Goal: Information Seeking & Learning: Learn about a topic

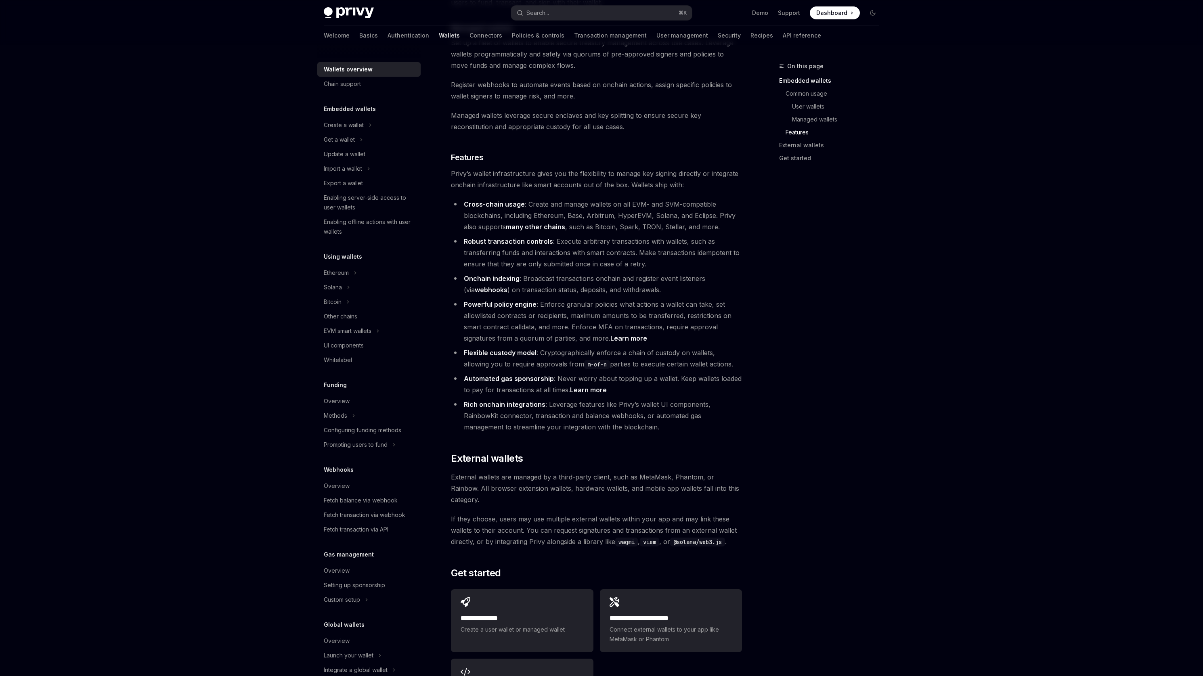
scroll to position [941, 0]
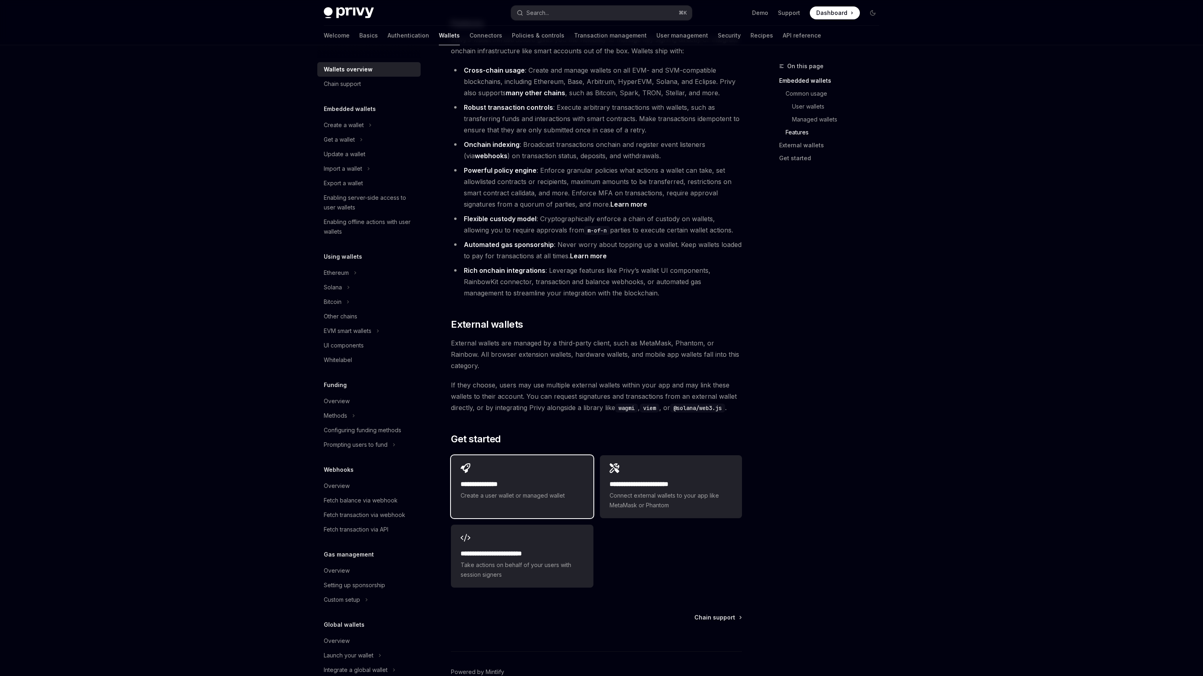
click at [504, 491] on span "Create a user wallet or managed wallet" at bounding box center [521, 496] width 123 height 10
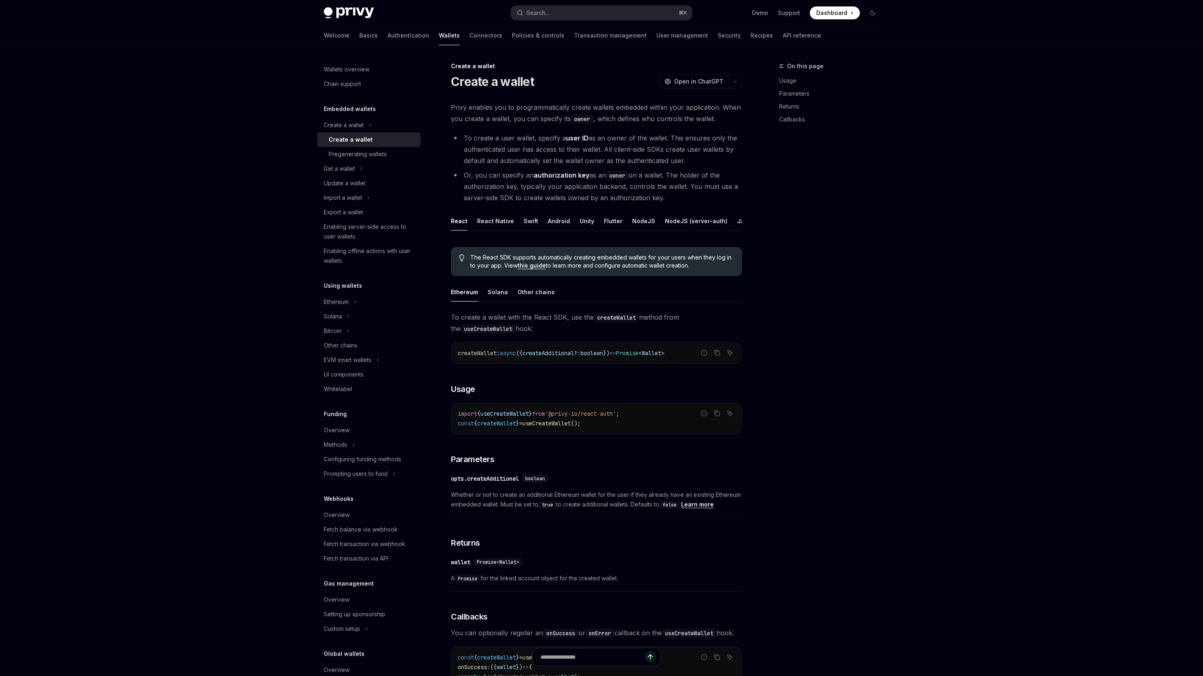
type textarea "*"
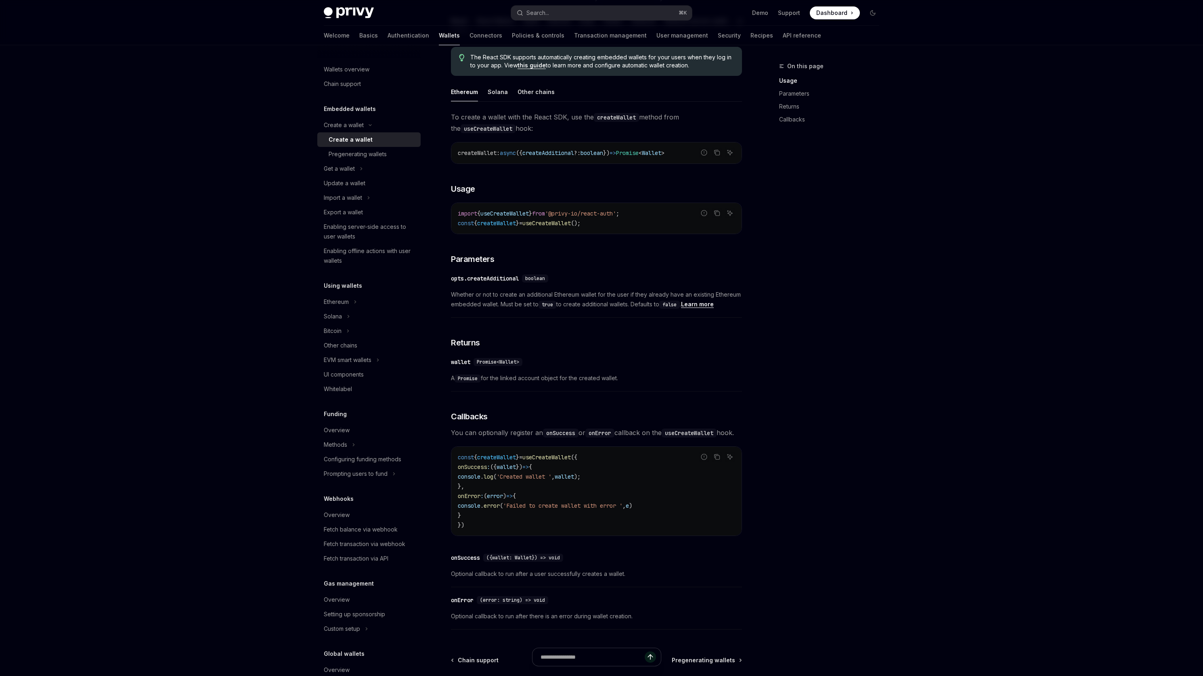
scroll to position [304, 0]
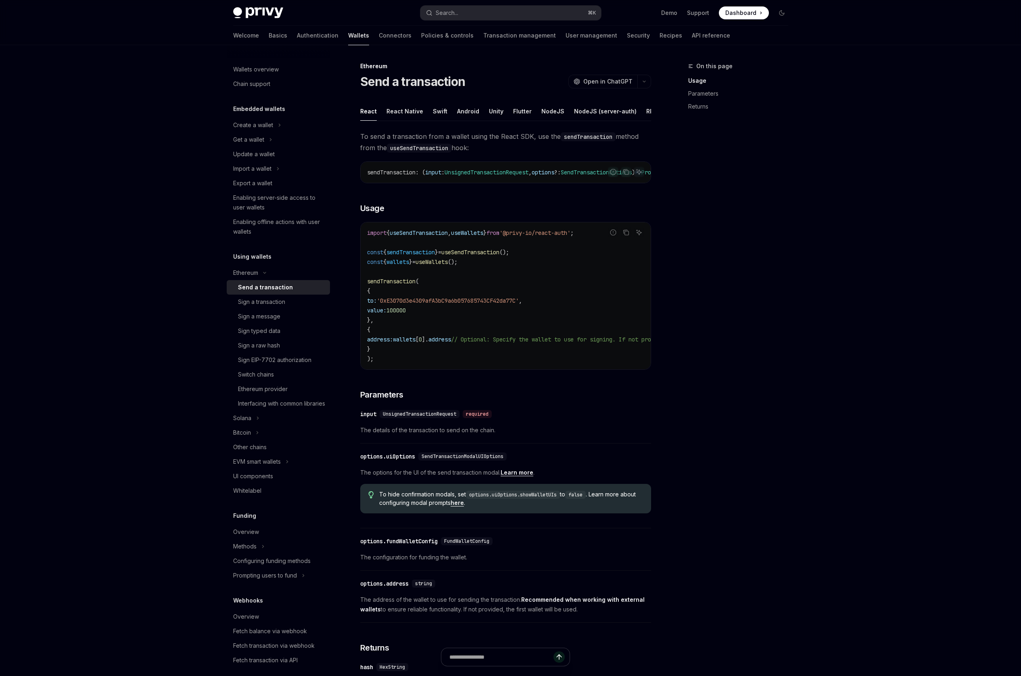
click at [367, 477] on span "The options for the UI of the send transaction modal. Learn more ." at bounding box center [505, 473] width 291 height 10
drag, startPoint x: 367, startPoint y: 486, endPoint x: 423, endPoint y: 485, distance: 55.7
click at [423, 477] on span "The options for the UI of the send transaction modal. Learn more ." at bounding box center [505, 473] width 291 height 10
click at [515, 476] on link "Learn more" at bounding box center [517, 472] width 33 height 7
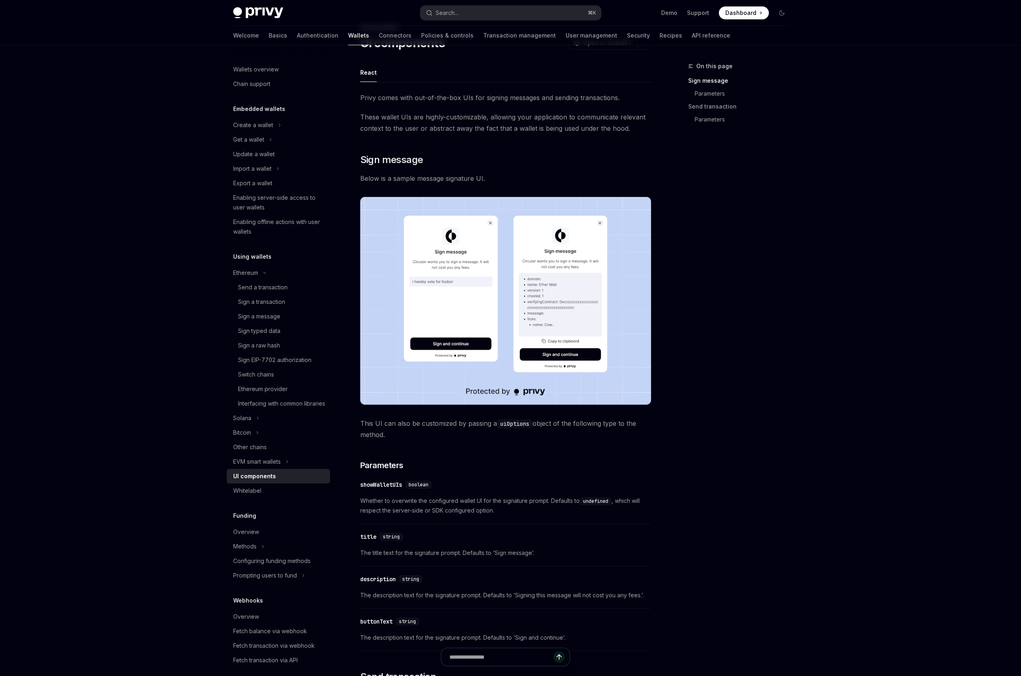
scroll to position [45, 0]
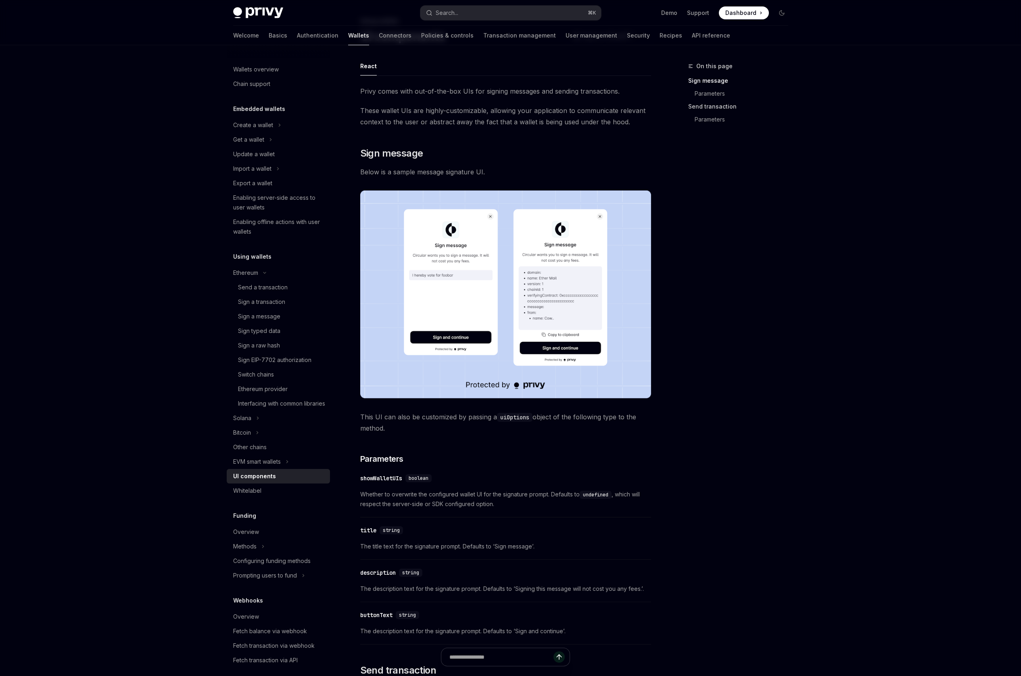
click at [712, 111] on link "Send transaction" at bounding box center [742, 106] width 107 height 13
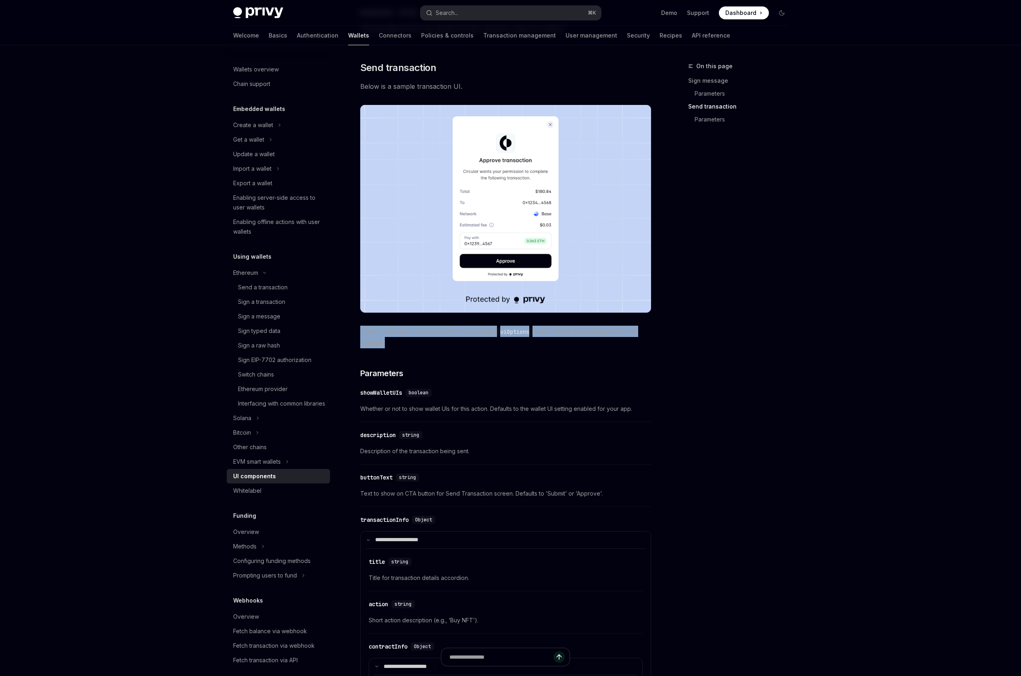
drag, startPoint x: 360, startPoint y: 326, endPoint x: 523, endPoint y: 339, distance: 163.9
click at [523, 339] on div "Using wallets UI components OpenAI Open in ChatGPT OpenAI Open in ChatGPT React…" at bounding box center [430, 294] width 446 height 1761
click at [502, 331] on code "uiOptions" at bounding box center [515, 331] width 36 height 9
drag, startPoint x: 539, startPoint y: 330, endPoint x: 617, endPoint y: 346, distance: 80.4
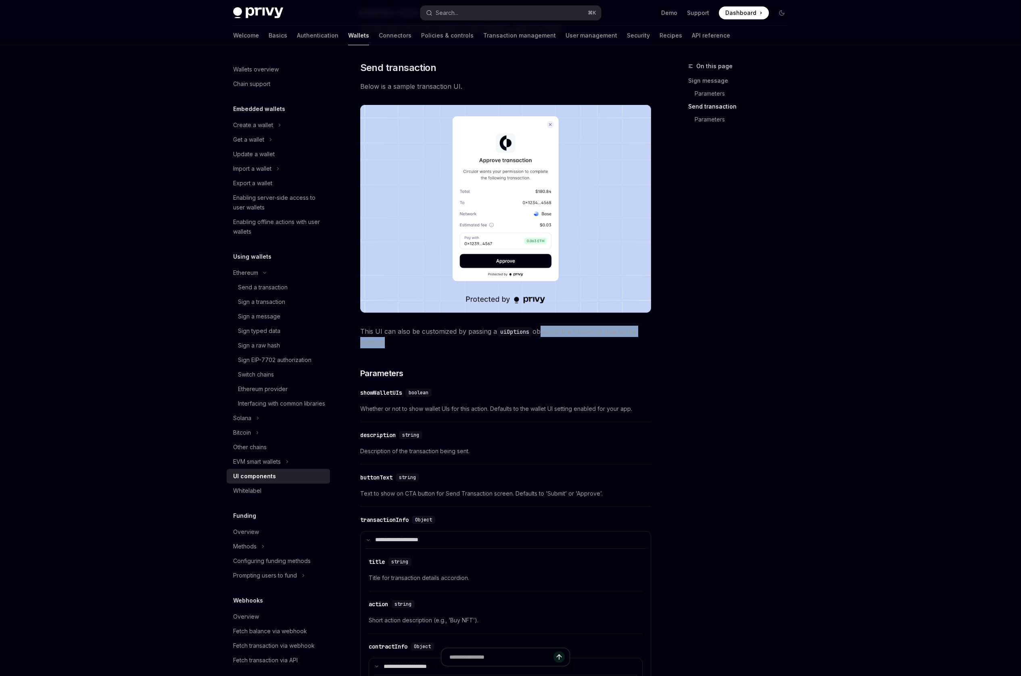
click at [617, 346] on span "This UI can also be customized by passing a uiOptions object of the following t…" at bounding box center [505, 337] width 291 height 23
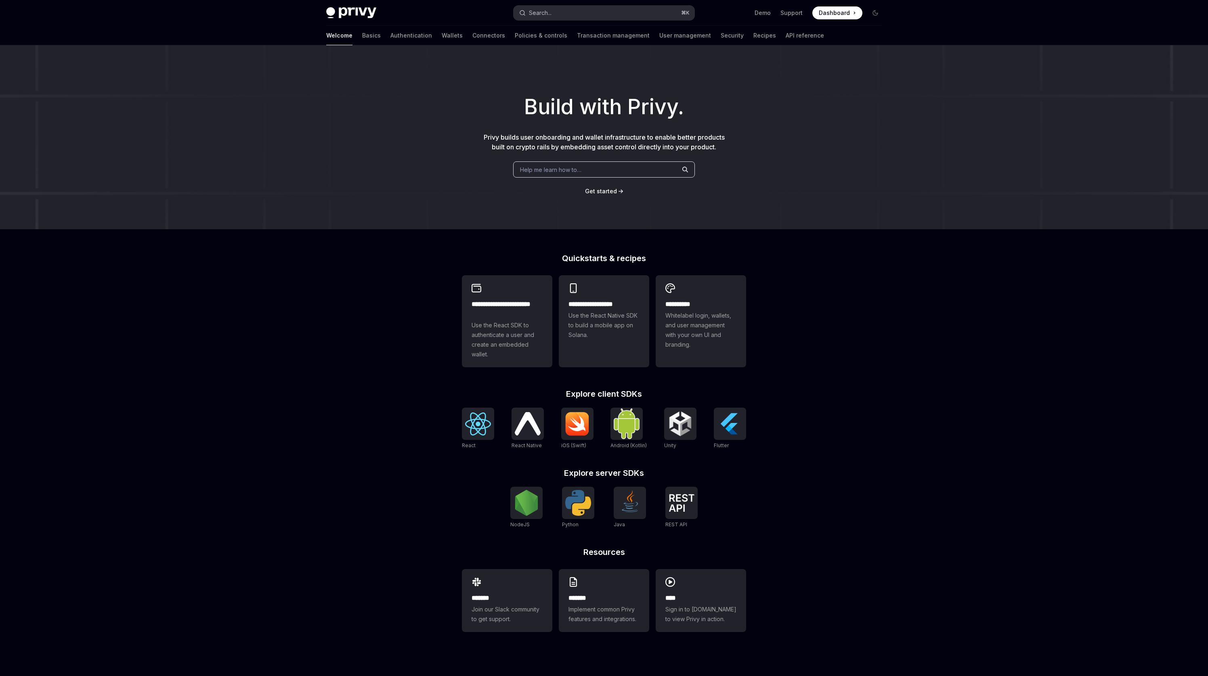
click at [563, 17] on button "Search... ⌘ K" at bounding box center [603, 13] width 181 height 15
type textarea "*"
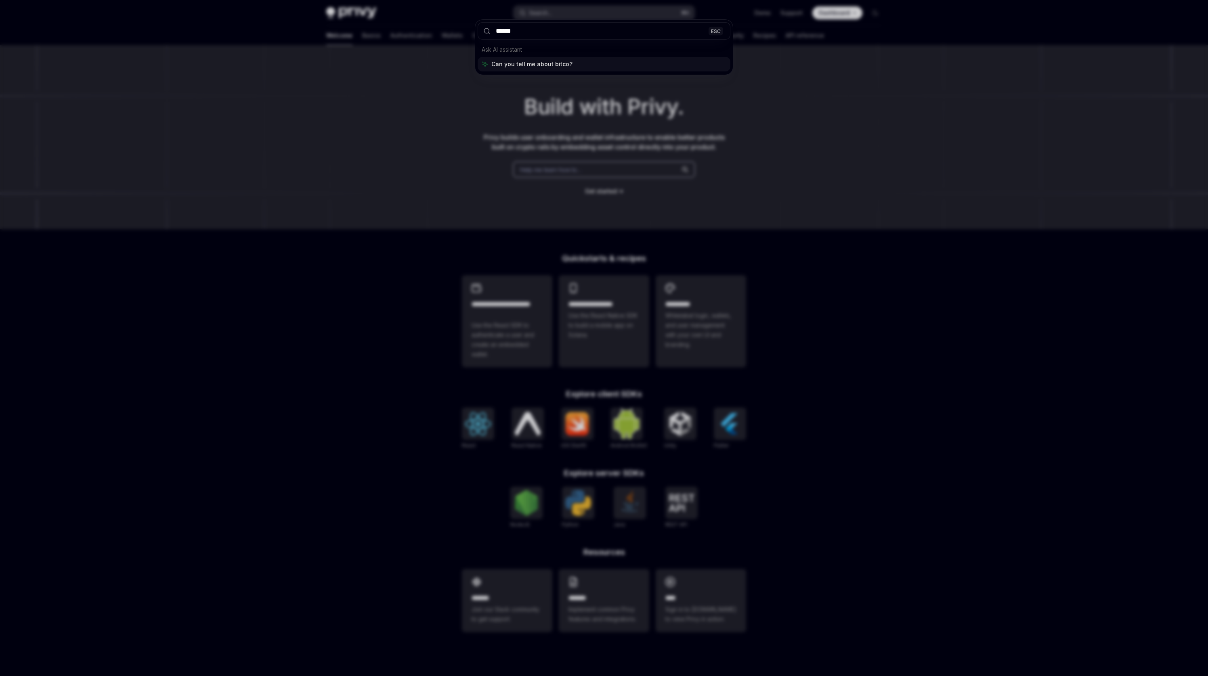
type input "*******"
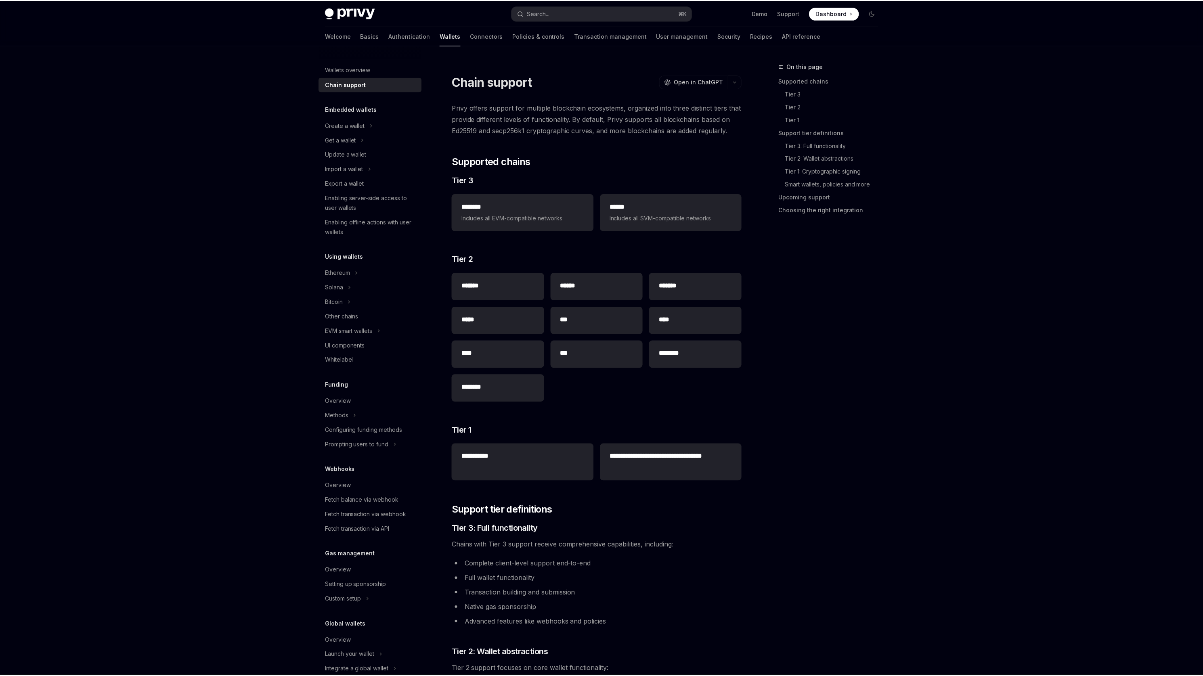
scroll to position [363, 0]
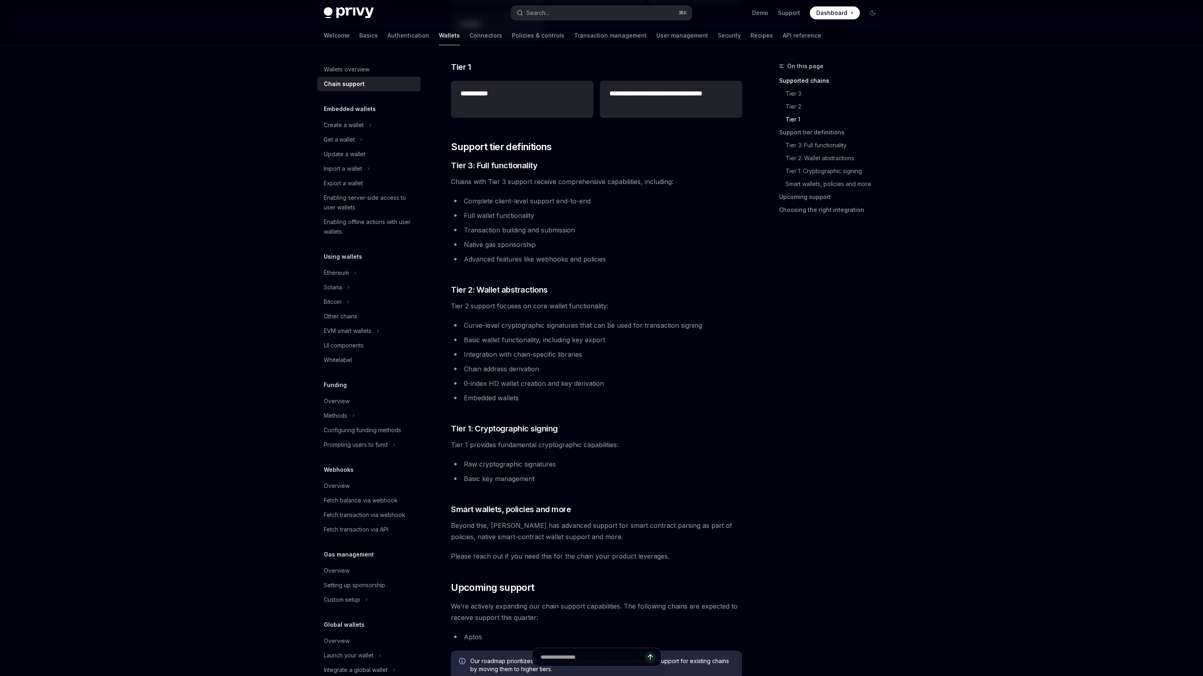
click at [458, 182] on span "Chains with Tier 3 support receive comprehensive capabilities, including:" at bounding box center [596, 181] width 291 height 11
drag, startPoint x: 458, startPoint y: 182, endPoint x: 628, endPoint y: 202, distance: 171.1
click at [628, 202] on div "**********" at bounding box center [596, 311] width 291 height 1146
click at [628, 202] on li "Complete client-level support end-to-end" at bounding box center [596, 200] width 291 height 11
drag, startPoint x: 618, startPoint y: 203, endPoint x: 511, endPoint y: 204, distance: 107.4
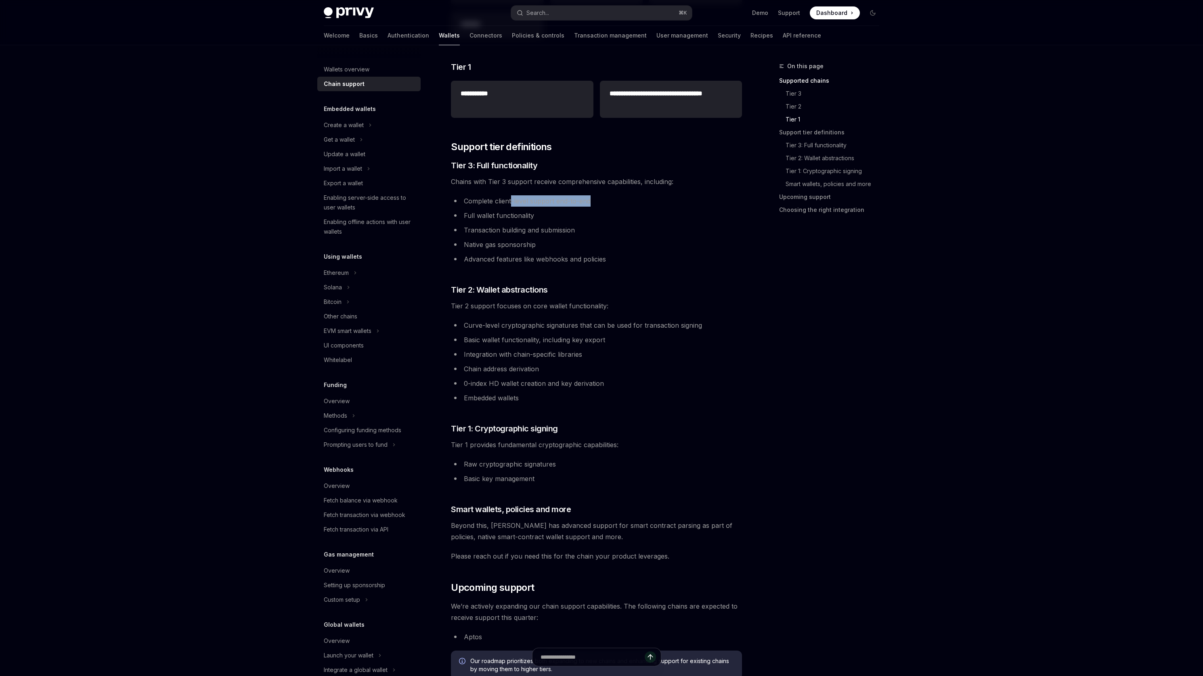
click at [511, 204] on li "Complete client-level support end-to-end" at bounding box center [596, 200] width 291 height 11
click at [468, 224] on ul "Complete client-level support end-to-end Full wallet functionality Transaction …" at bounding box center [596, 229] width 291 height 69
click at [469, 222] on ul "Complete client-level support end-to-end Full wallet functionality Transaction …" at bounding box center [596, 229] width 291 height 69
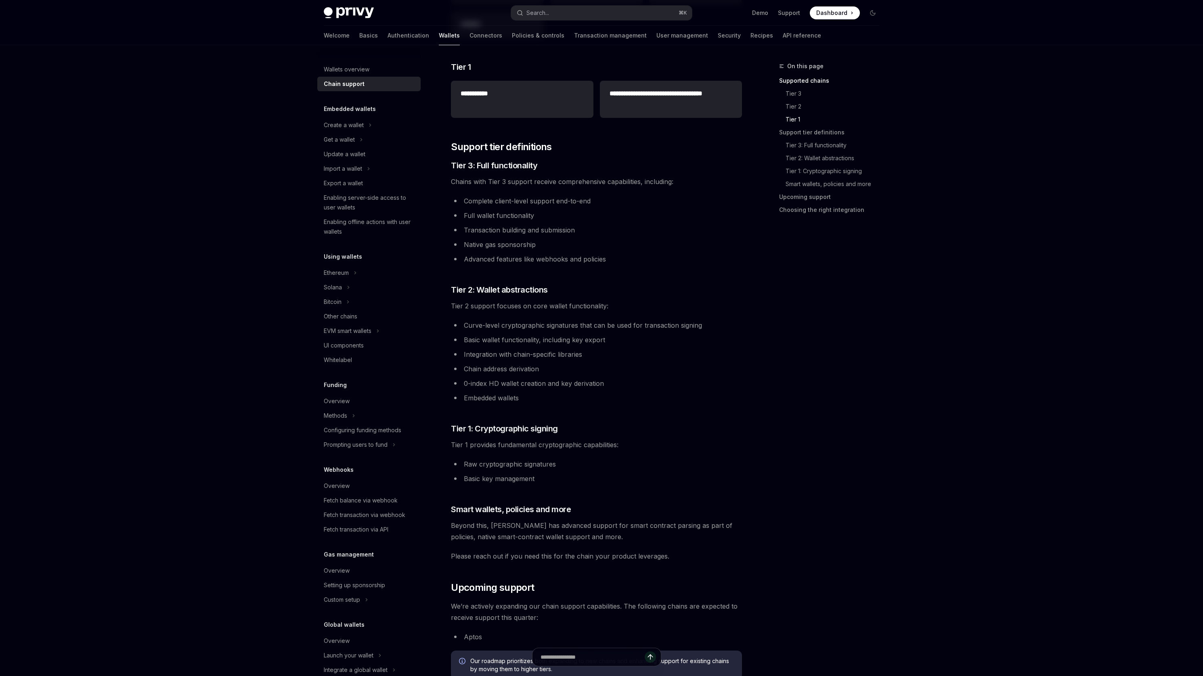
click at [469, 324] on li "Curve-level cryptographic signatures that can be used for transaction signing" at bounding box center [596, 325] width 291 height 11
drag, startPoint x: 469, startPoint y: 325, endPoint x: 686, endPoint y: 328, distance: 217.1
click at [686, 328] on li "Curve-level cryptographic signatures that can be used for transaction signing" at bounding box center [596, 325] width 291 height 11
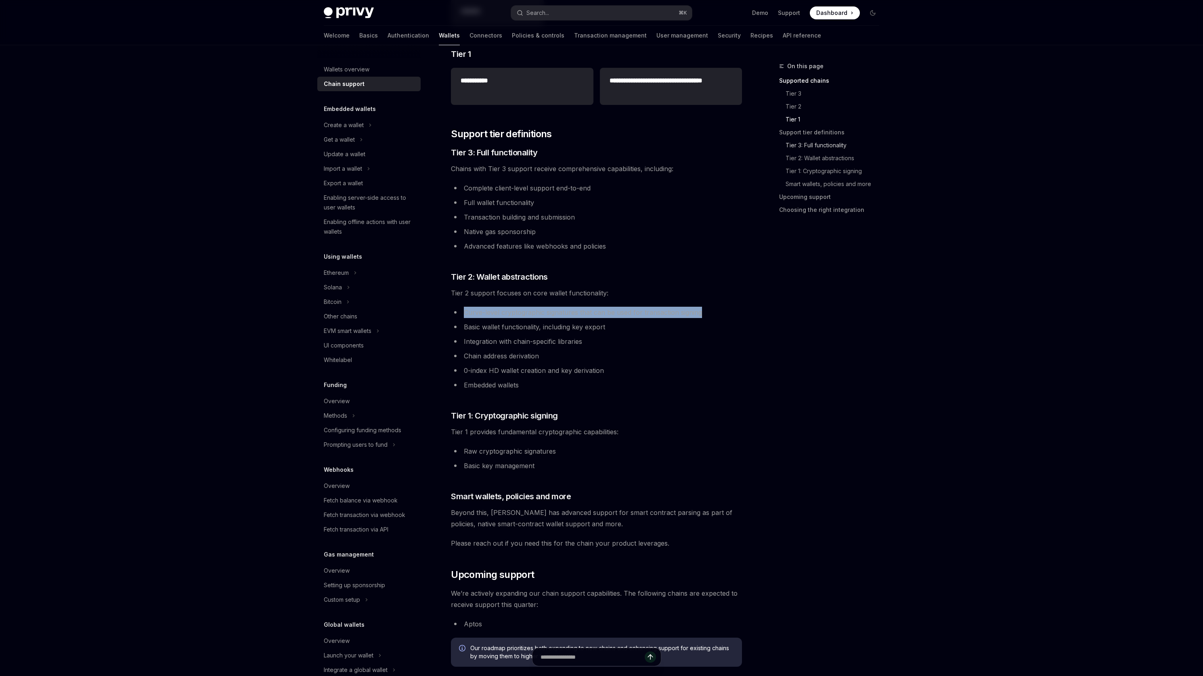
click at [795, 147] on link "Tier 3: Full functionality" at bounding box center [832, 145] width 107 height 13
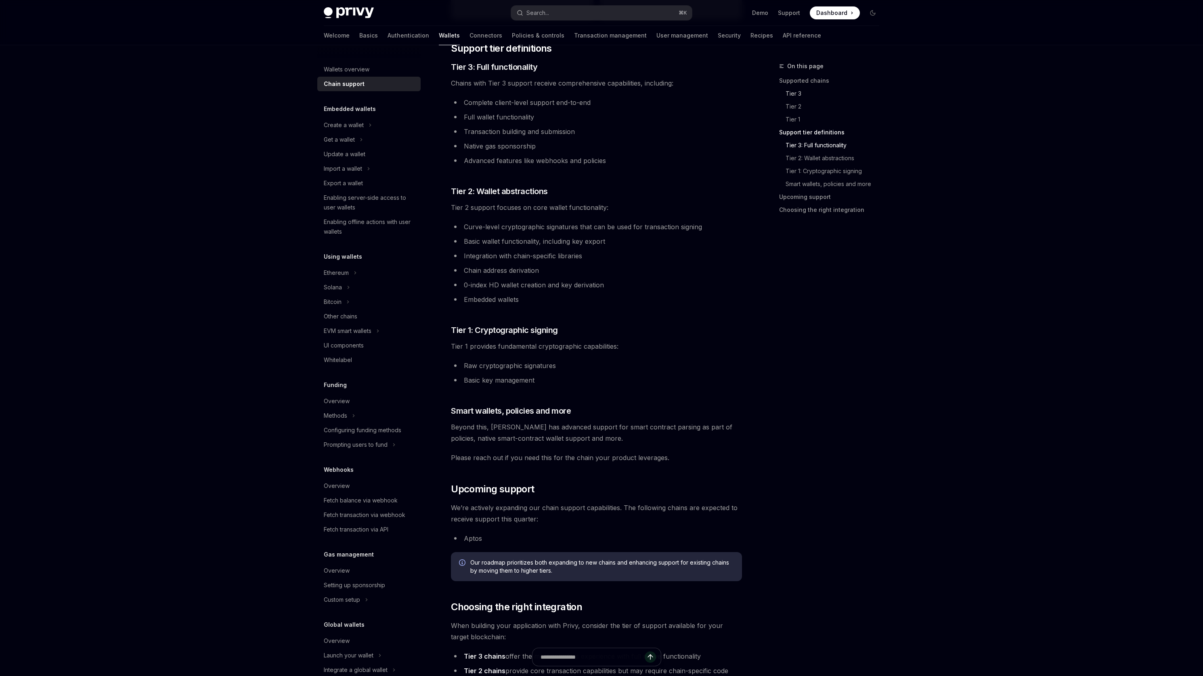
click at [793, 94] on link "Tier 3" at bounding box center [832, 93] width 107 height 13
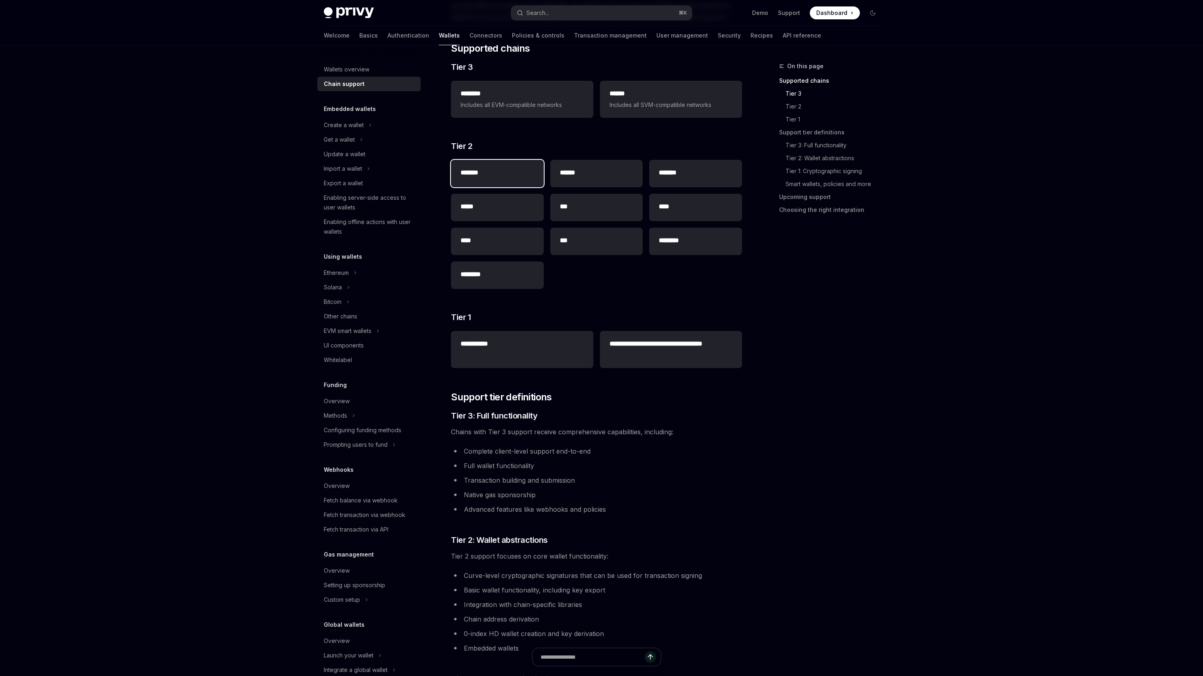
click at [477, 170] on h2 "*******" at bounding box center [496, 173] width 73 height 10
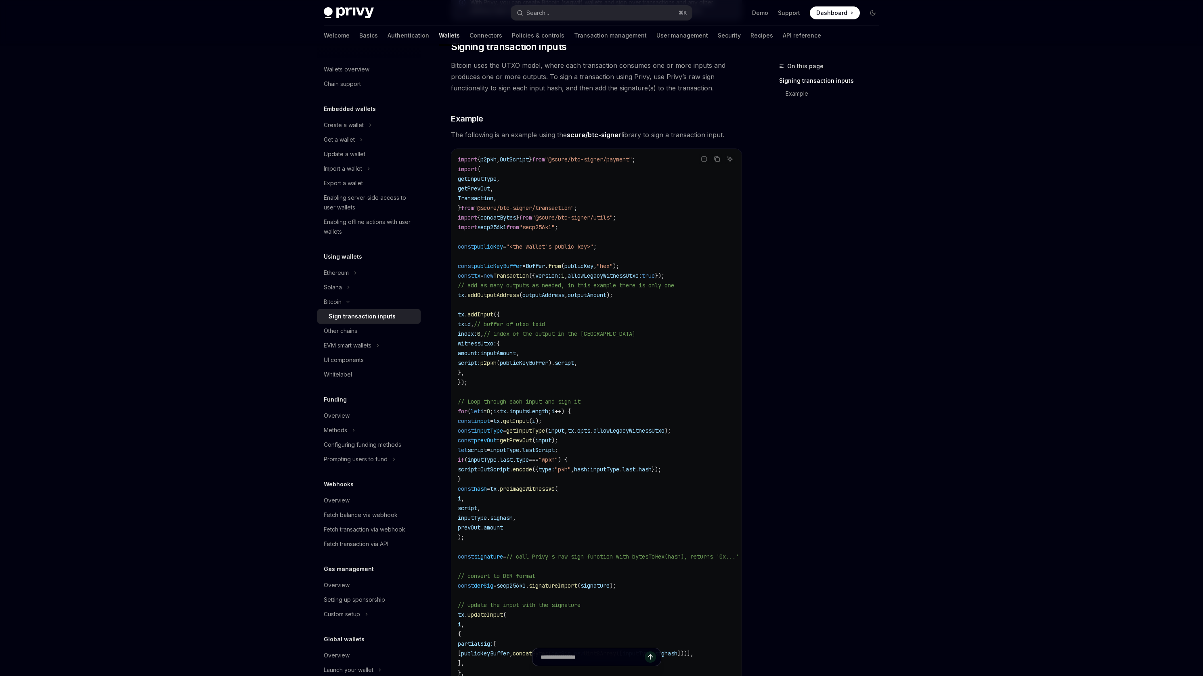
scroll to position [19, 0]
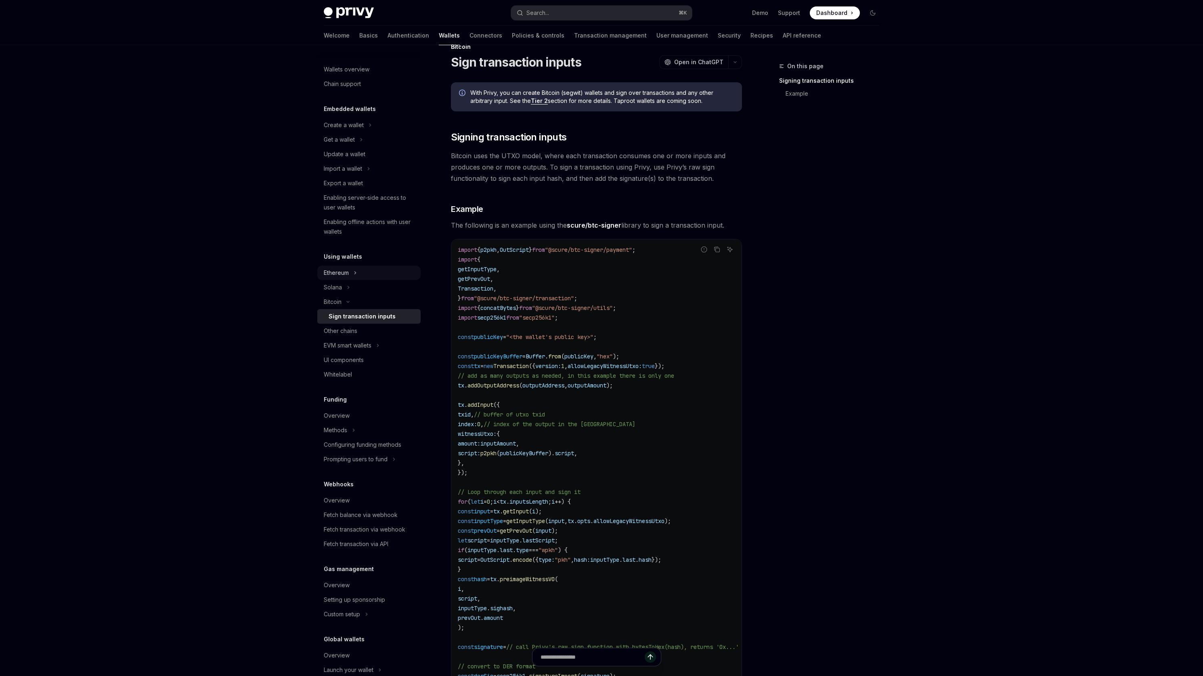
click at [349, 271] on div "Ethereum" at bounding box center [336, 273] width 25 height 10
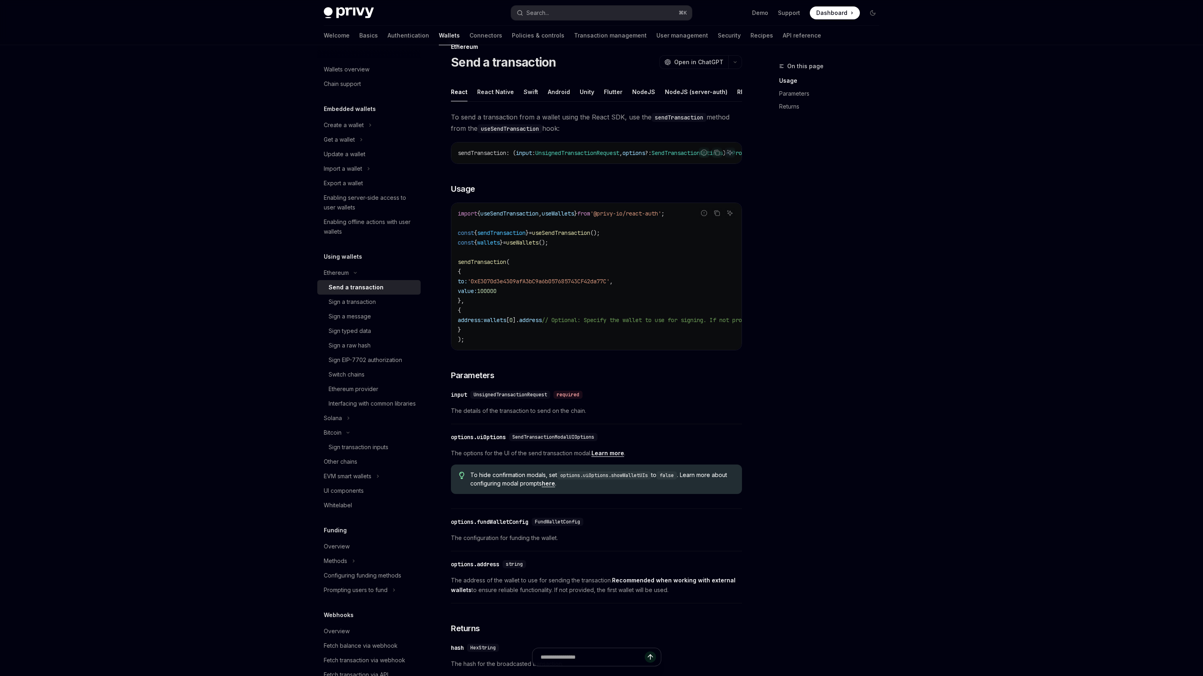
click at [360, 290] on div "Send a transaction" at bounding box center [356, 288] width 55 height 10
click at [353, 125] on div "Create a wallet" at bounding box center [344, 125] width 40 height 10
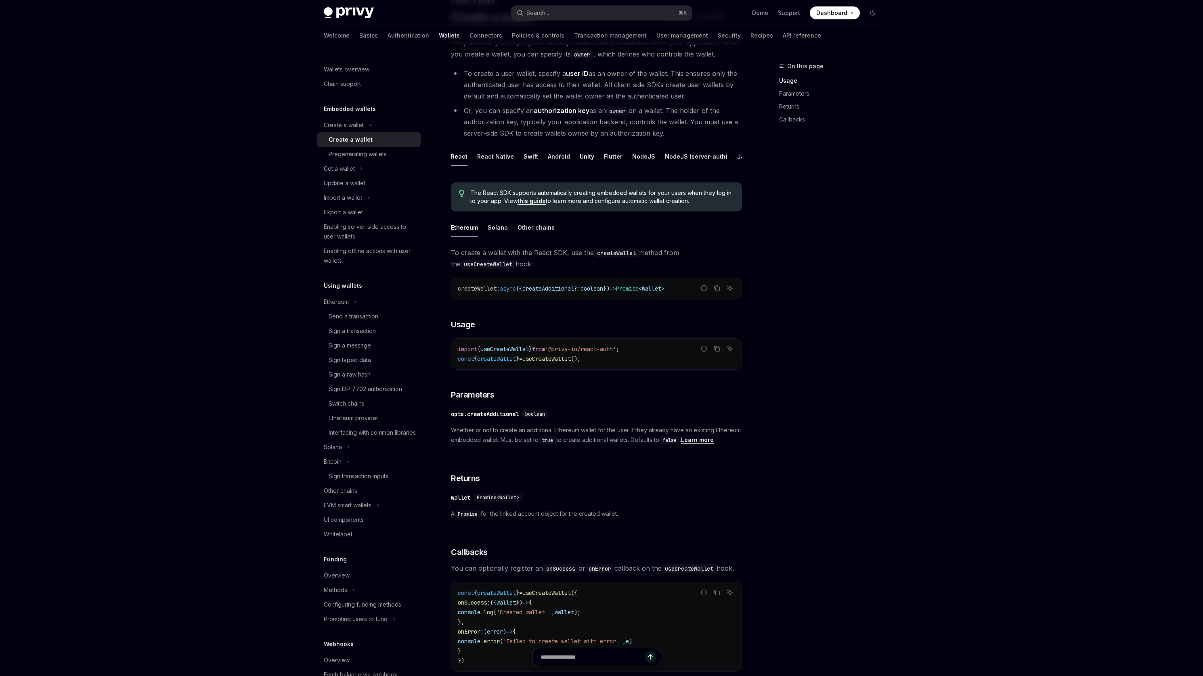
scroll to position [103, 0]
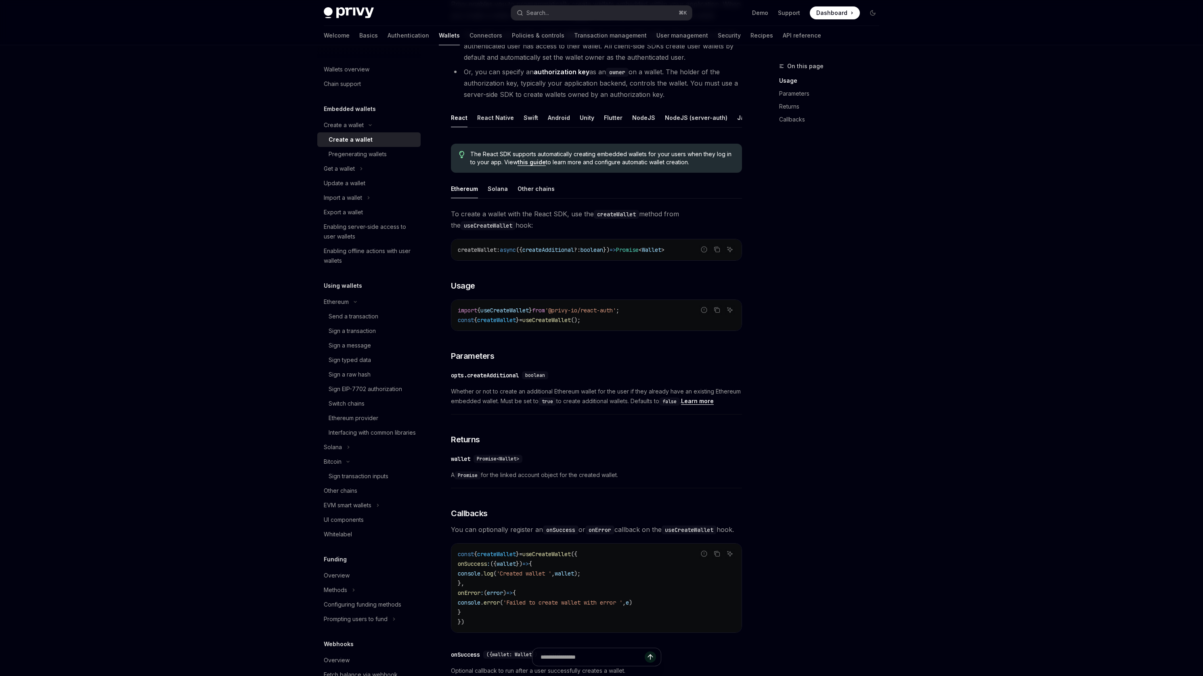
click at [465, 398] on span "Whether or not to create an additional Ethereum wallet for the user if they alr…" at bounding box center [596, 396] width 291 height 19
drag, startPoint x: 465, startPoint y: 398, endPoint x: 576, endPoint y: 397, distance: 111.4
click at [576, 397] on span "Whether or not to create an additional Ethereum wallet for the user if they alr…" at bounding box center [596, 396] width 291 height 19
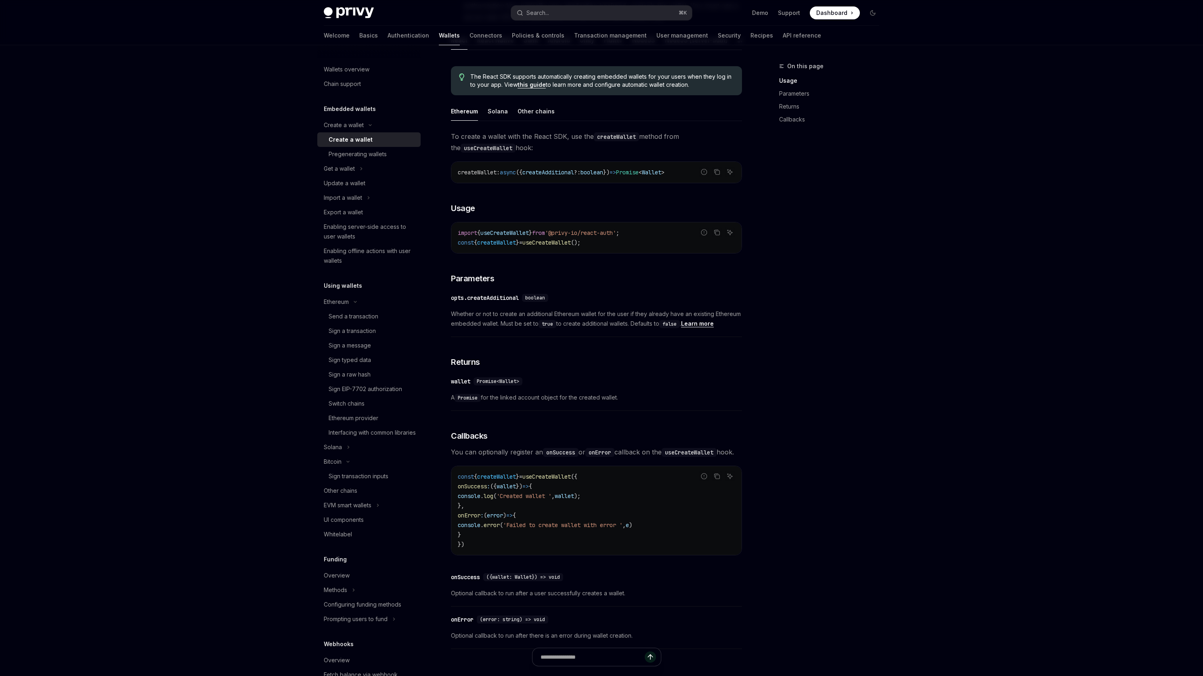
scroll to position [252, 0]
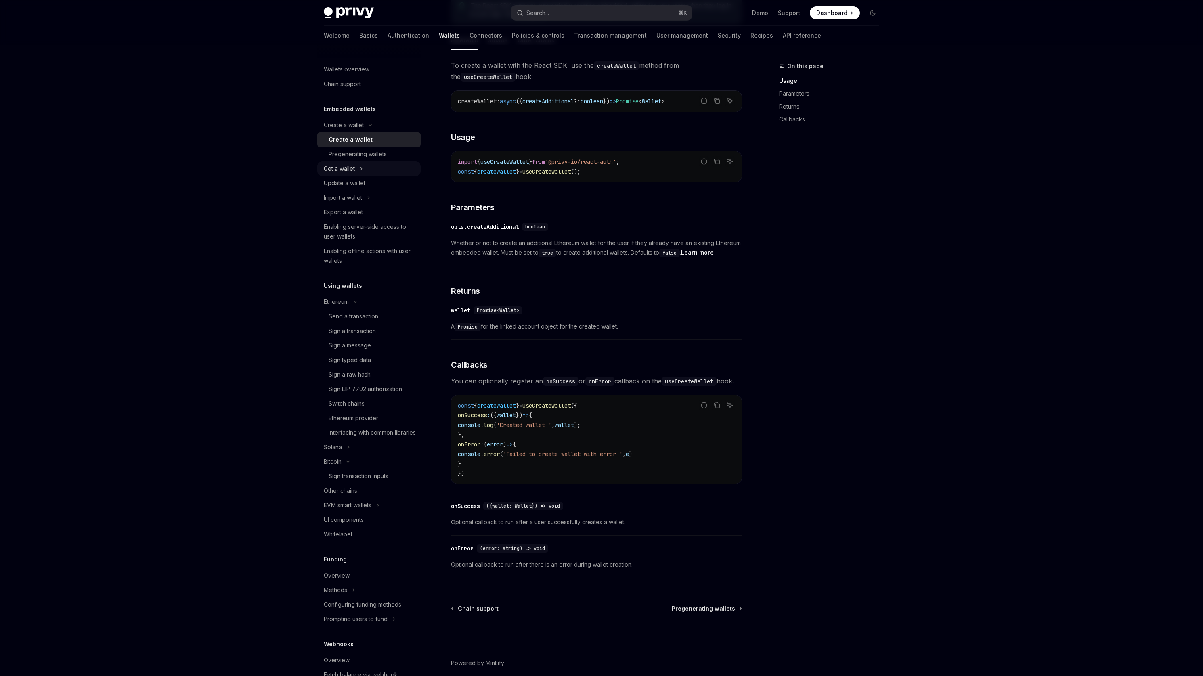
click at [383, 174] on button "Get a wallet" at bounding box center [368, 168] width 103 height 15
type textarea "*"
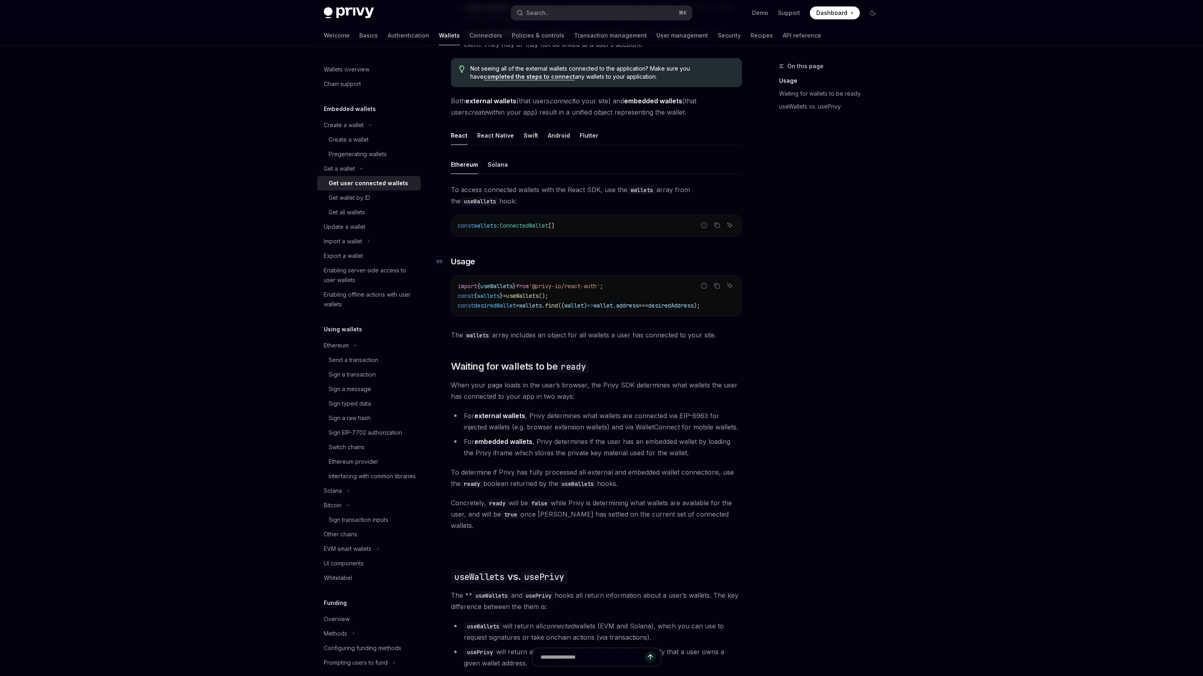
scroll to position [200, 0]
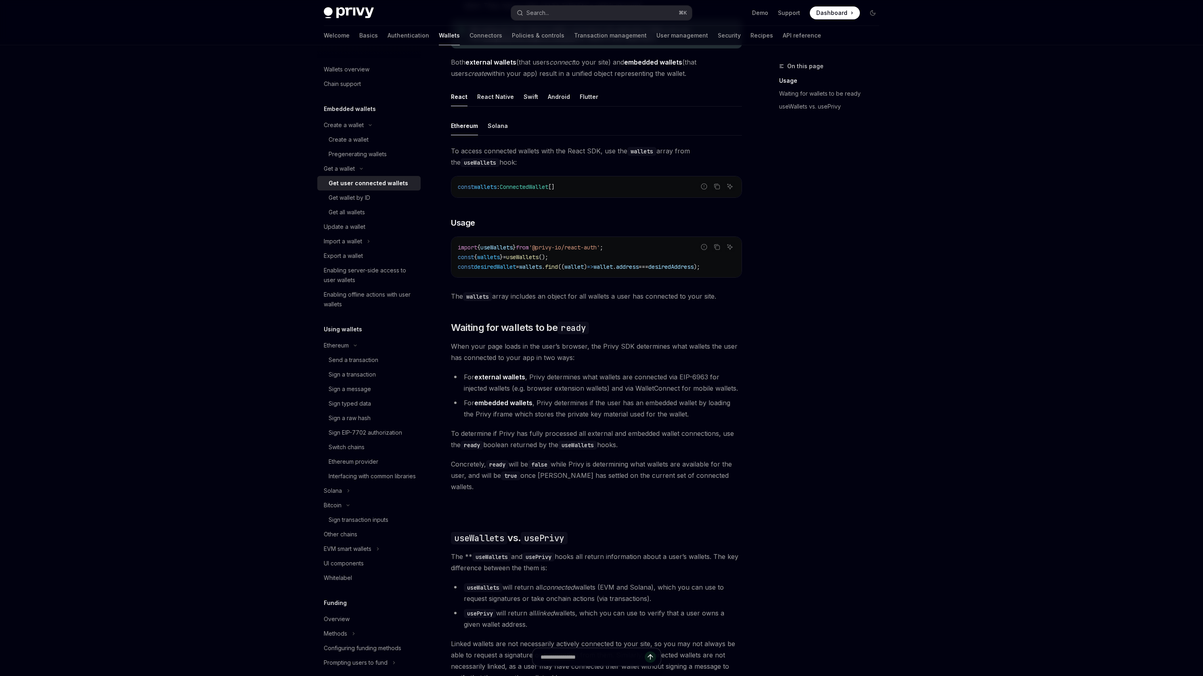
click at [482, 380] on strong "external wallets" at bounding box center [499, 377] width 51 height 8
drag, startPoint x: 482, startPoint y: 380, endPoint x: 518, endPoint y: 381, distance: 36.3
click at [518, 381] on strong "external wallets" at bounding box center [499, 377] width 51 height 8
click at [496, 397] on ul "For external wallets , Privy determines what wallets are connected via EIP-6963…" at bounding box center [596, 395] width 291 height 48
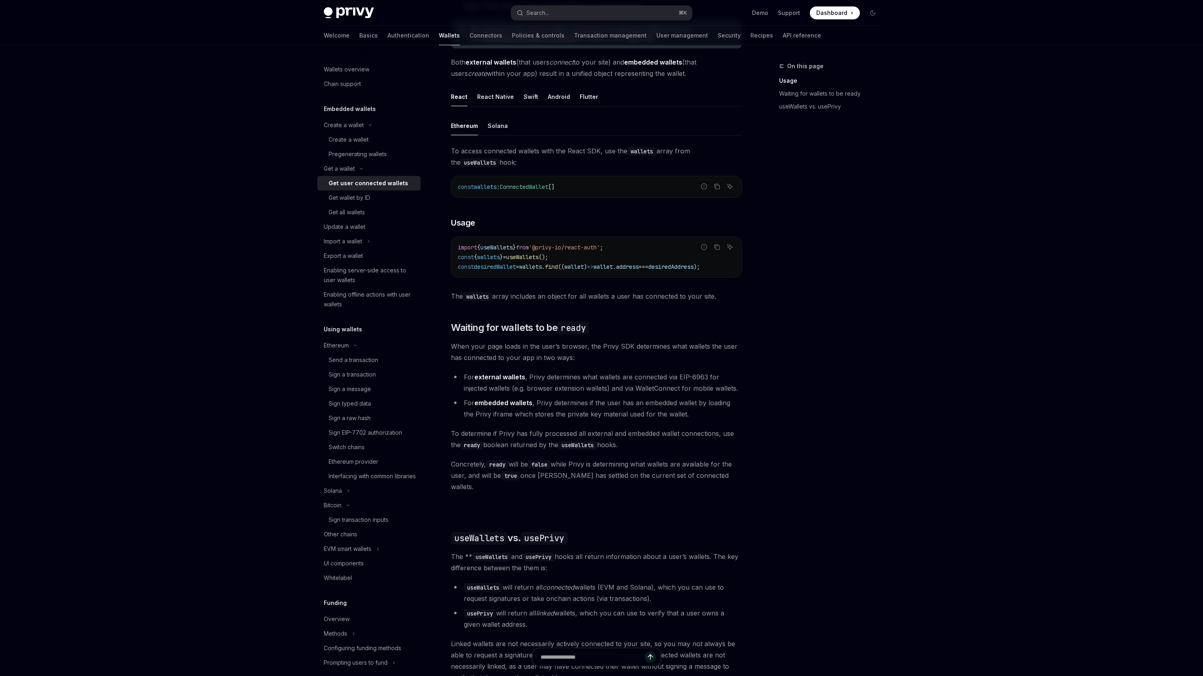
click at [491, 402] on strong "embedded wallets" at bounding box center [503, 403] width 58 height 8
drag, startPoint x: 491, startPoint y: 402, endPoint x: 545, endPoint y: 408, distance: 53.9
click at [545, 408] on li "For embedded wallets , Privy determines if the user has an embedded wallet by l…" at bounding box center [596, 408] width 291 height 23
click at [562, 407] on li "For embedded wallets , Privy determines if the user has an embedded wallet by l…" at bounding box center [596, 408] width 291 height 23
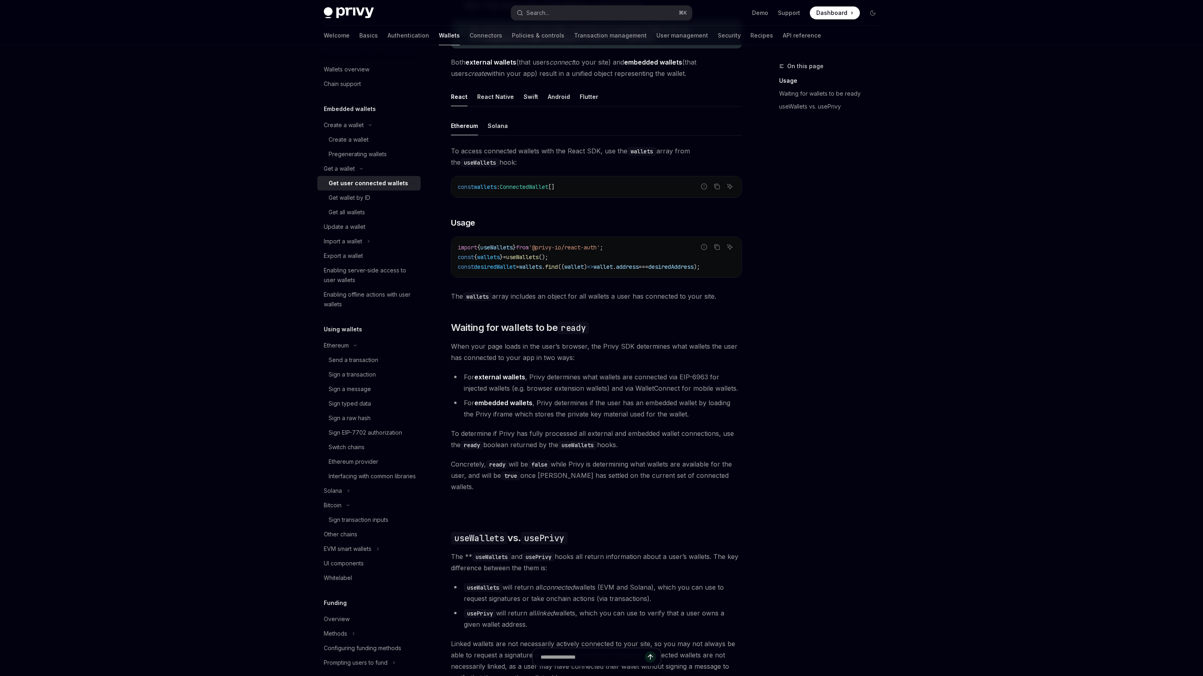
click at [547, 406] on li "For embedded wallets , Privy determines if the user has an embedded wallet by l…" at bounding box center [596, 408] width 291 height 23
drag, startPoint x: 547, startPoint y: 406, endPoint x: 685, endPoint y: 412, distance: 138.1
click at [685, 412] on li "For embedded wallets , Privy determines if the user has an embedded wallet by l…" at bounding box center [596, 408] width 291 height 23
drag, startPoint x: 545, startPoint y: 418, endPoint x: 660, endPoint y: 420, distance: 115.0
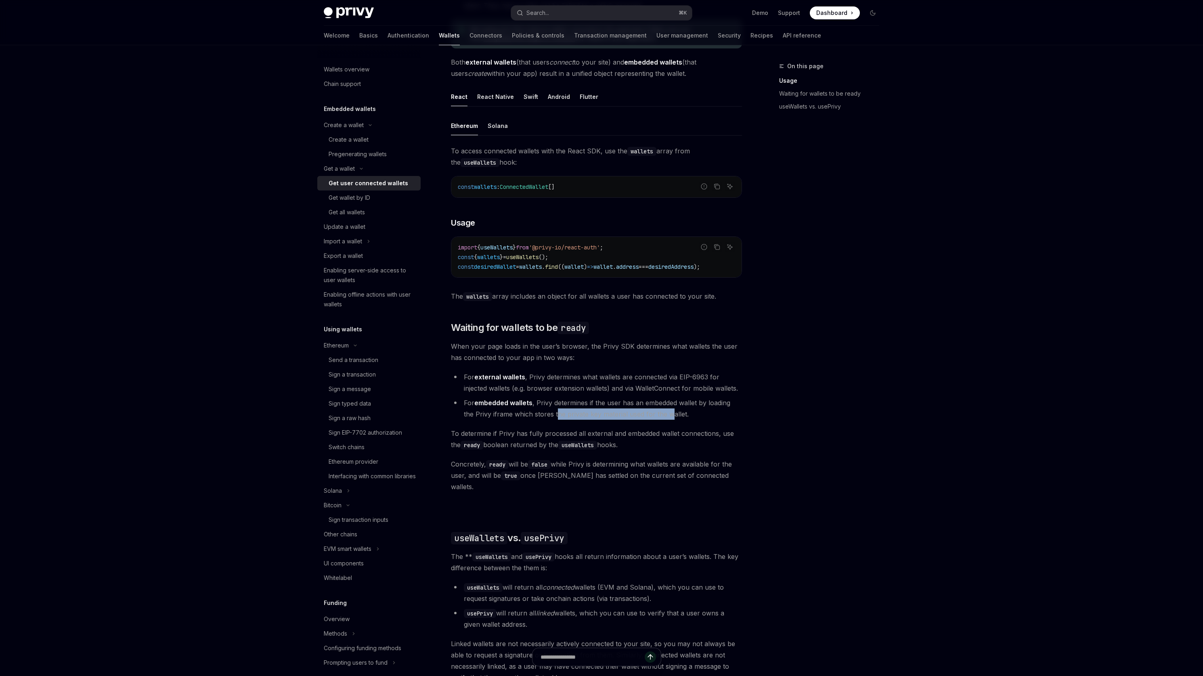
click at [660, 420] on li "For embedded wallets , Privy determines if the user has an embedded wallet by l…" at bounding box center [596, 408] width 291 height 23
drag, startPoint x: 660, startPoint y: 420, endPoint x: 576, endPoint y: 411, distance: 84.0
click at [576, 411] on li "For embedded wallets , Privy determines if the user has an embedded wallet by l…" at bounding box center [596, 408] width 291 height 23
click at [454, 438] on span "To determine if Privy has fully processed all external and embedded wallet conn…" at bounding box center [596, 439] width 291 height 23
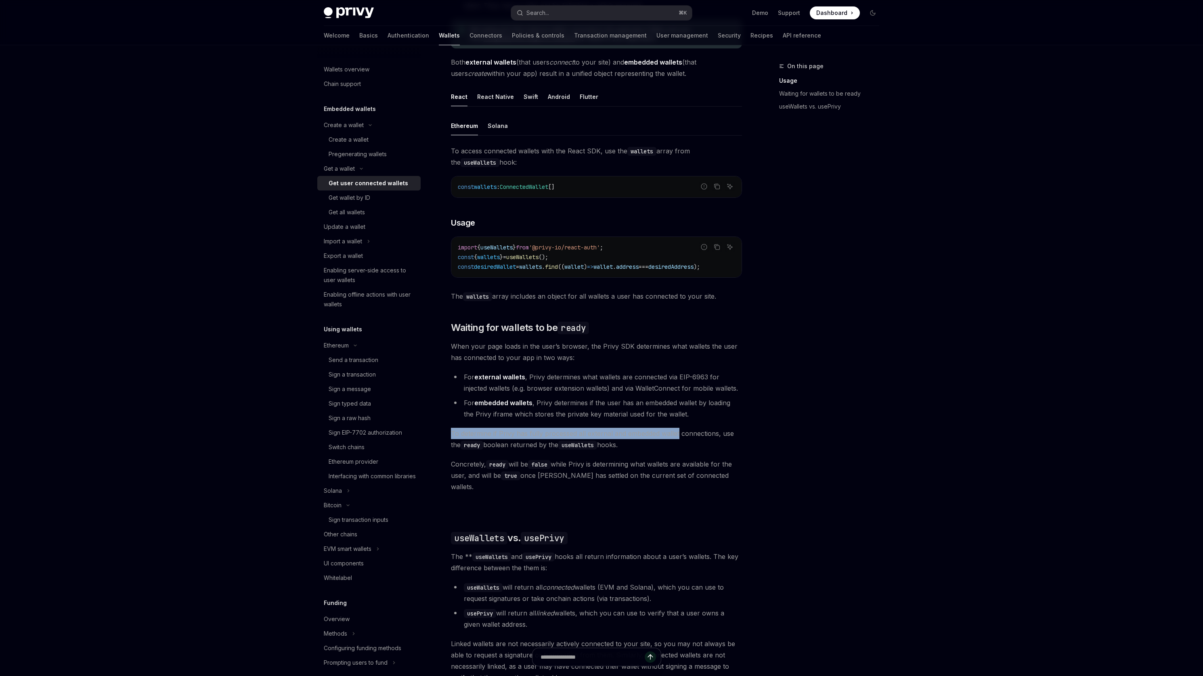
drag, startPoint x: 454, startPoint y: 438, endPoint x: 672, endPoint y: 439, distance: 217.9
click at [672, 439] on span "To determine if Privy has fully processed all external and embedded wallet conn…" at bounding box center [596, 439] width 291 height 23
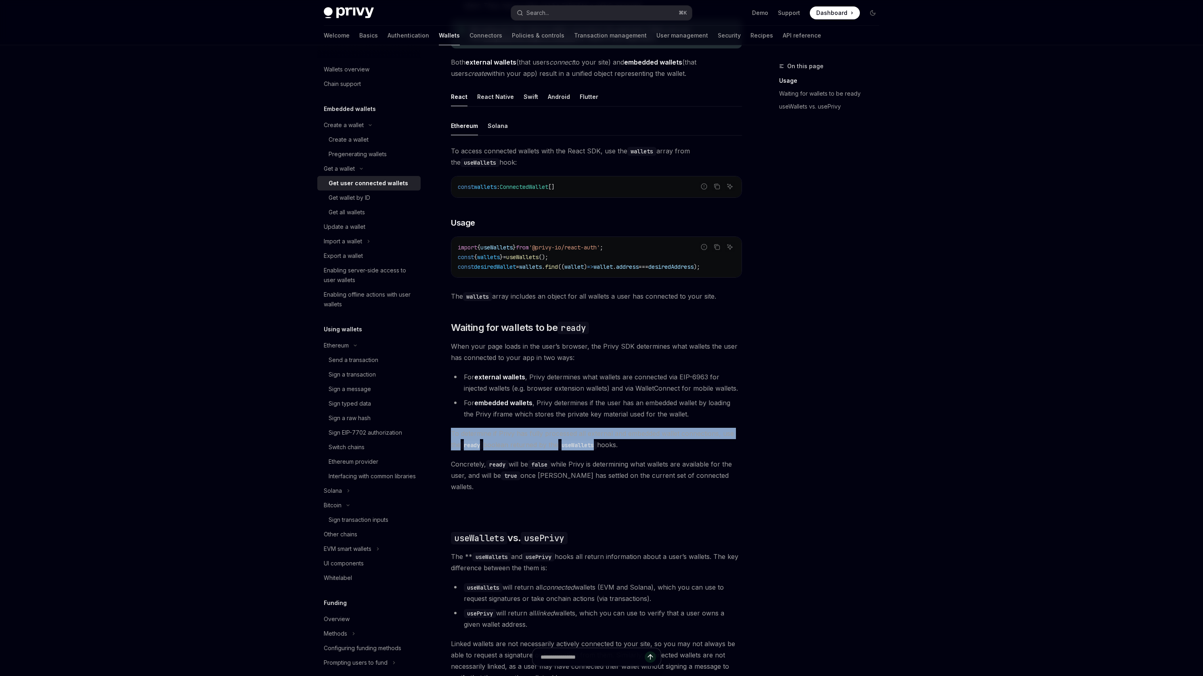
click at [672, 439] on span "To determine if Privy has fully processed all external and embedded wallet conn…" at bounding box center [596, 439] width 291 height 23
click at [651, 445] on span "To determine if Privy has fully processed all external and embedded wallet conn…" at bounding box center [596, 439] width 291 height 23
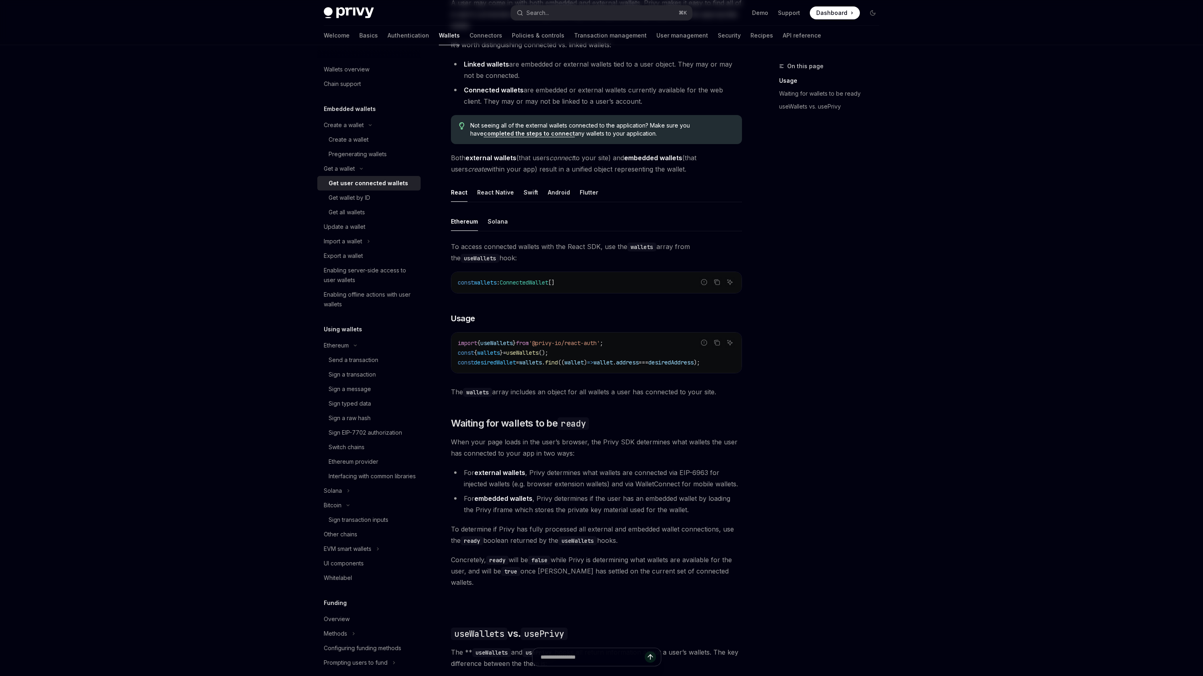
scroll to position [0, 0]
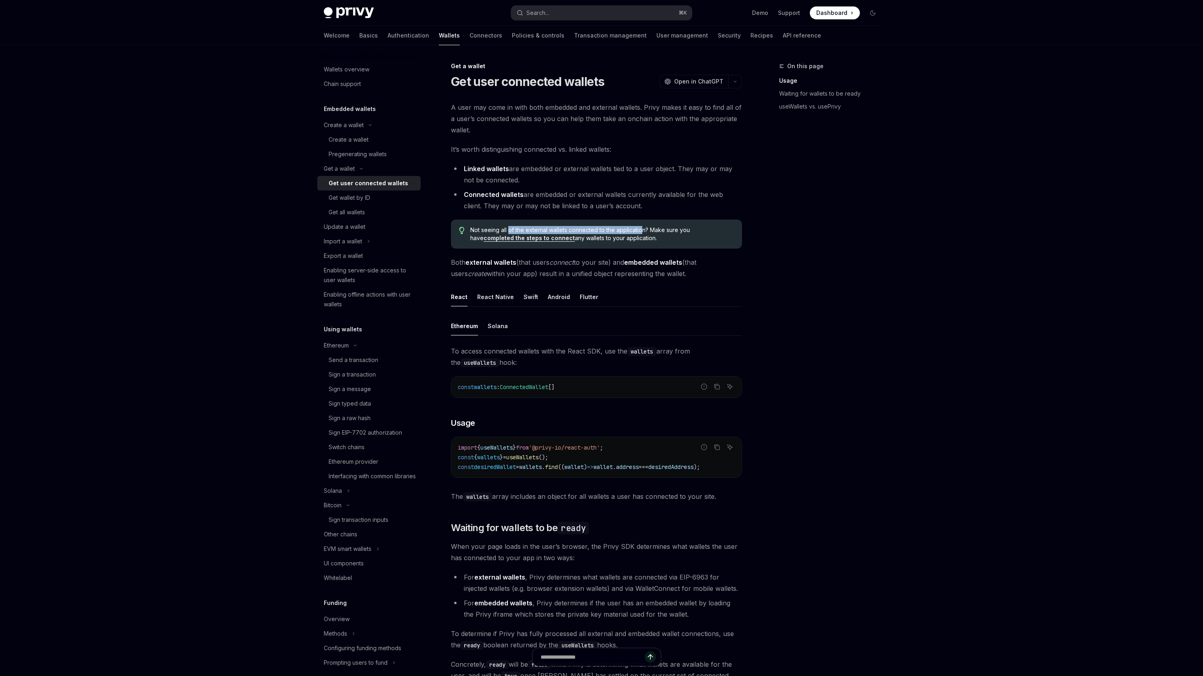
drag, startPoint x: 508, startPoint y: 230, endPoint x: 641, endPoint y: 230, distance: 133.2
click at [641, 230] on span "Not seeing all of the external wallets connected to the application? Make sure …" at bounding box center [602, 234] width 264 height 16
drag, startPoint x: 542, startPoint y: 238, endPoint x: 610, endPoint y: 241, distance: 68.3
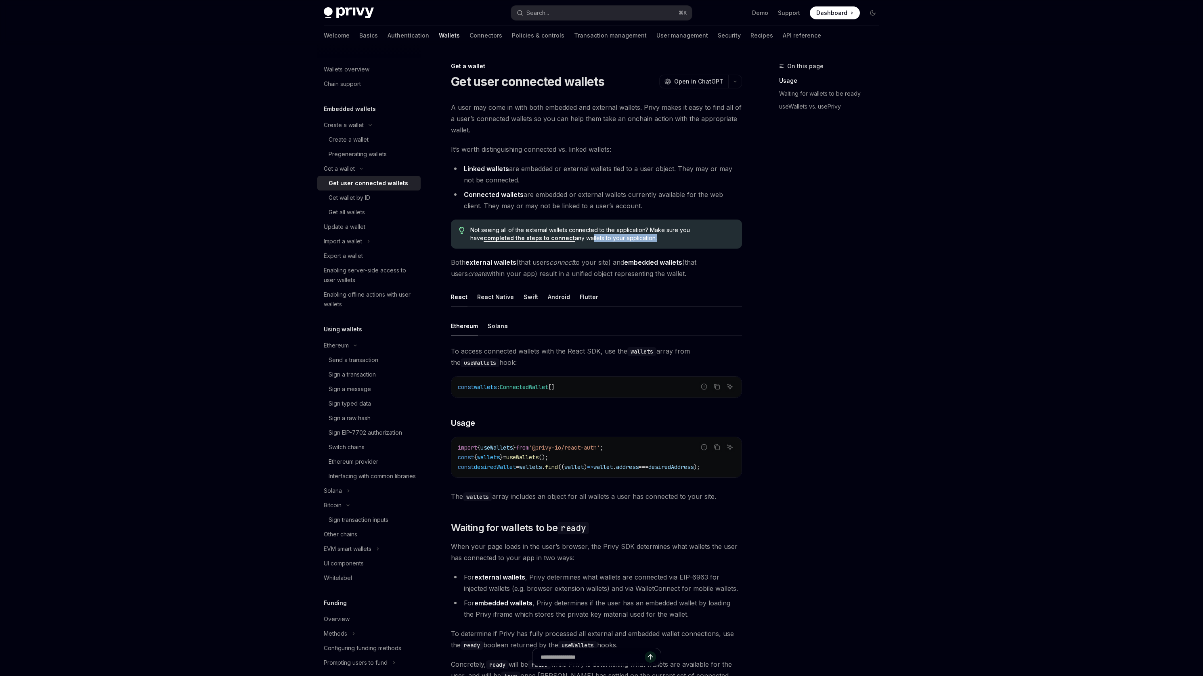
click at [610, 241] on span "Not seeing all of the external wallets connected to the application? Make sure …" at bounding box center [602, 234] width 264 height 16
drag, startPoint x: 444, startPoint y: 260, endPoint x: 550, endPoint y: 267, distance: 105.5
click at [550, 267] on div "Get a wallet Get user connected wallets OpenAI Open in ChatGPT OpenAI Open in C…" at bounding box center [521, 573] width 446 height 1025
click at [550, 267] on span "Both external wallets (that users connect to your site) and embedded wallets (t…" at bounding box center [596, 268] width 291 height 23
